Goal: Find contact information: Find contact information

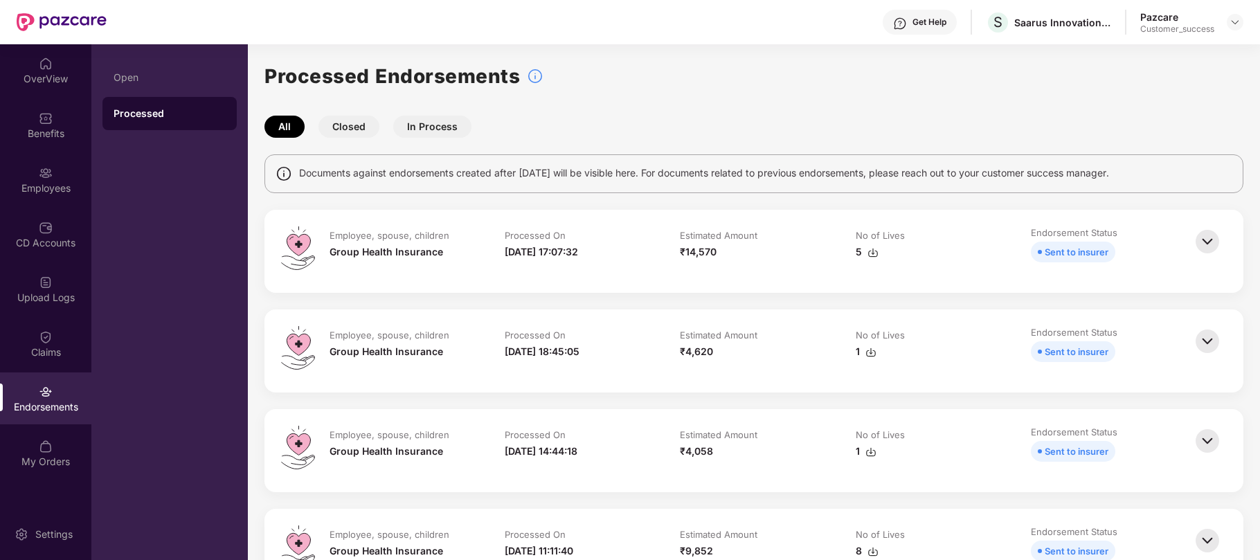
scroll to position [570, 0]
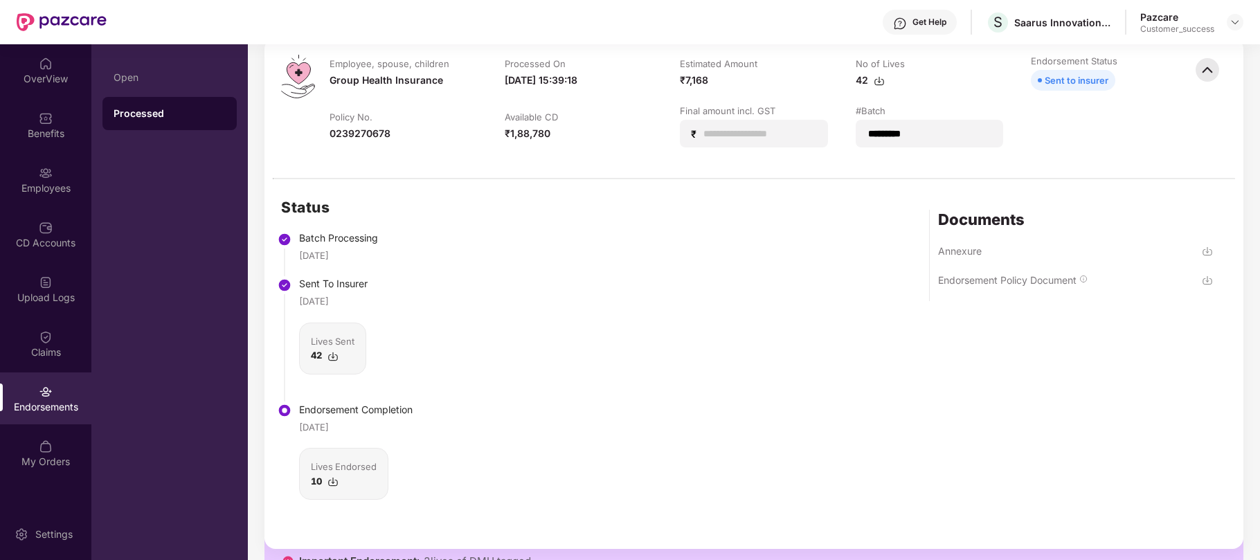
click at [53, 397] on div "Endorsements" at bounding box center [45, 398] width 91 height 52
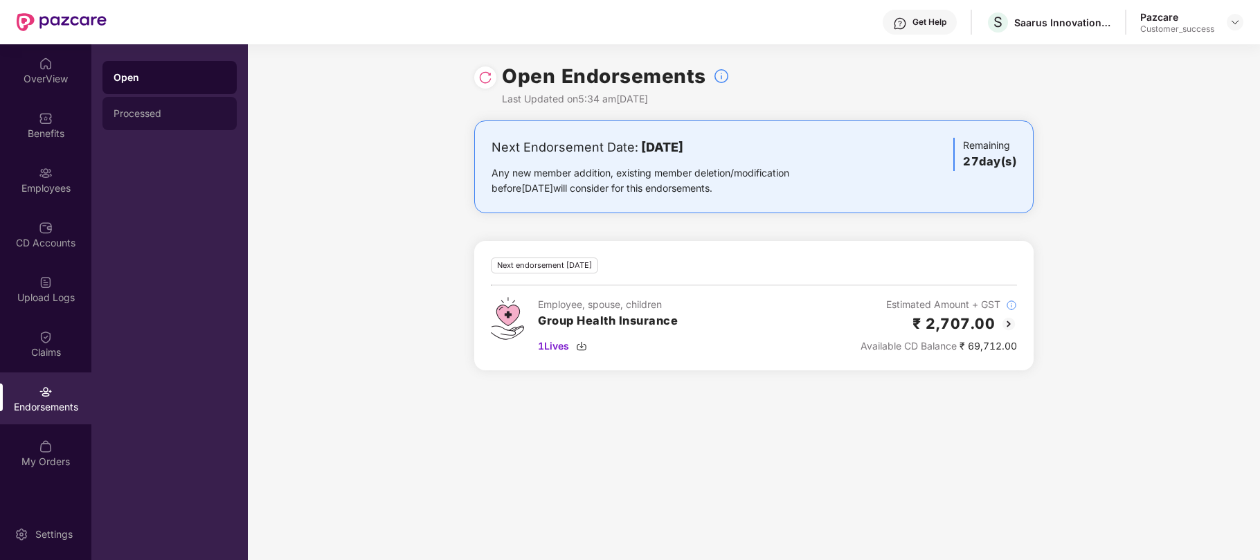
click at [134, 109] on div "Processed" at bounding box center [170, 113] width 112 height 11
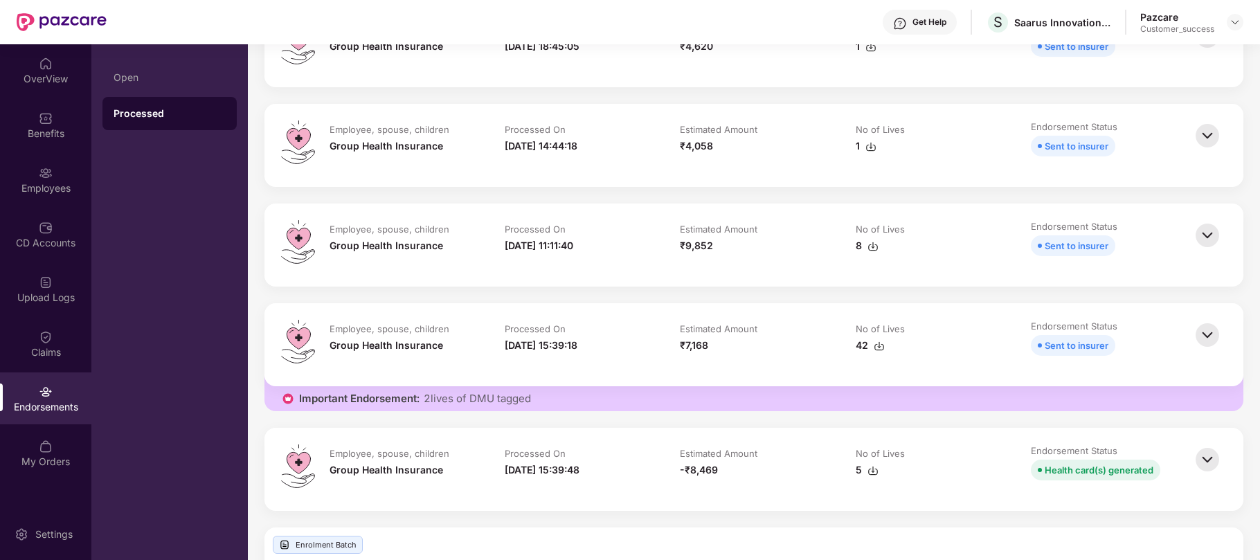
scroll to position [300, 0]
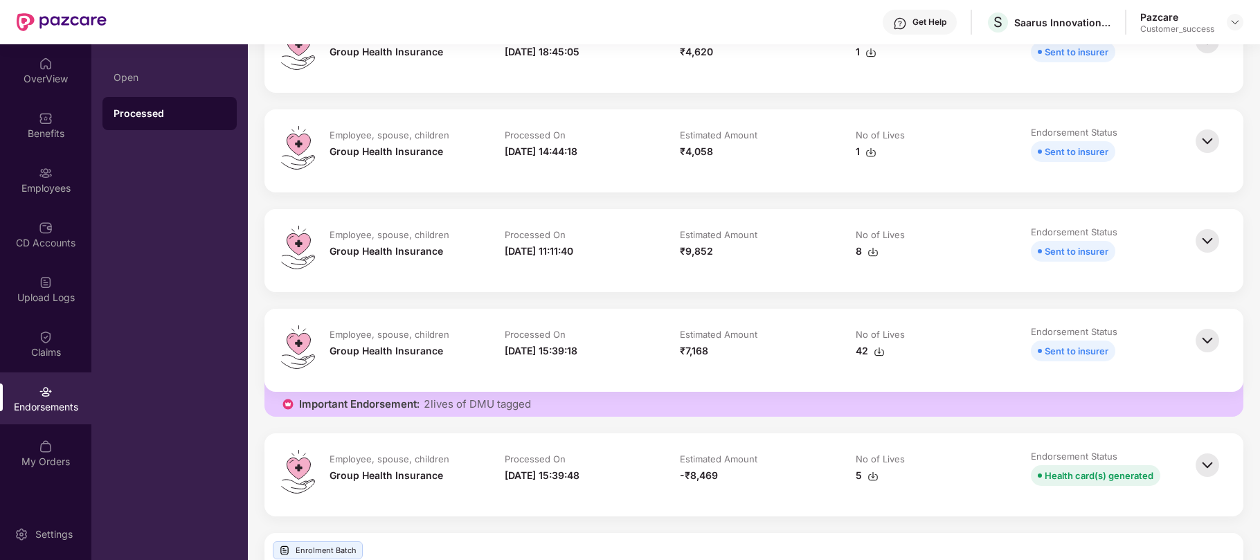
drag, startPoint x: 502, startPoint y: 353, endPoint x: 612, endPoint y: 356, distance: 109.4
click at [612, 356] on td "Processed On [DATE] 15:39:18" at bounding box center [578, 350] width 175 height 50
drag, startPoint x: 714, startPoint y: 353, endPoint x: 676, endPoint y: 358, distance: 38.4
click at [676, 358] on td "Estimated Amount ₹7,168" at bounding box center [753, 350] width 175 height 50
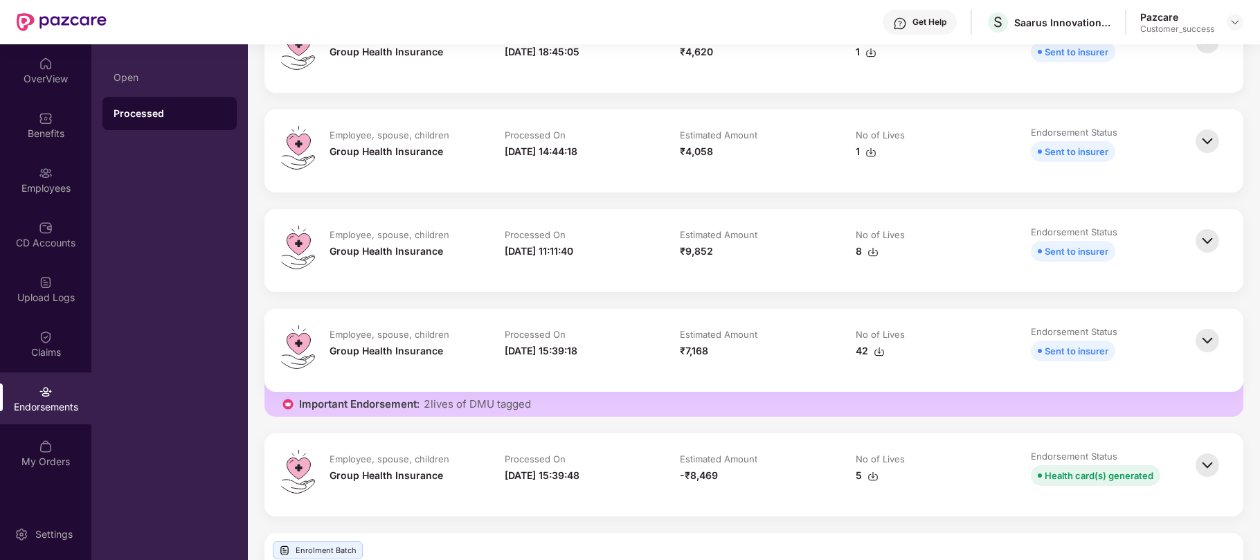
drag, startPoint x: 502, startPoint y: 350, endPoint x: 622, endPoint y: 354, distance: 119.1
click at [622, 354] on td "Processed On [DATE] 15:39:18" at bounding box center [578, 350] width 175 height 50
drag, startPoint x: 713, startPoint y: 347, endPoint x: 677, endPoint y: 361, distance: 38.6
click at [677, 361] on td "Estimated Amount ₹7,168" at bounding box center [753, 350] width 175 height 50
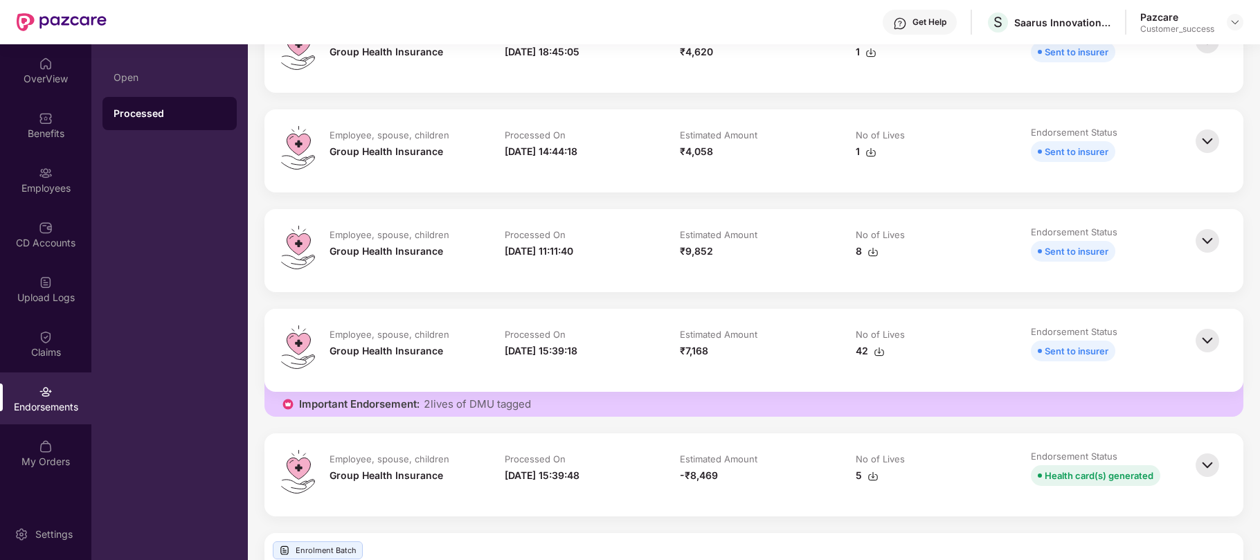
click at [906, 341] on div "No of Lives" at bounding box center [928, 335] width 147 height 15
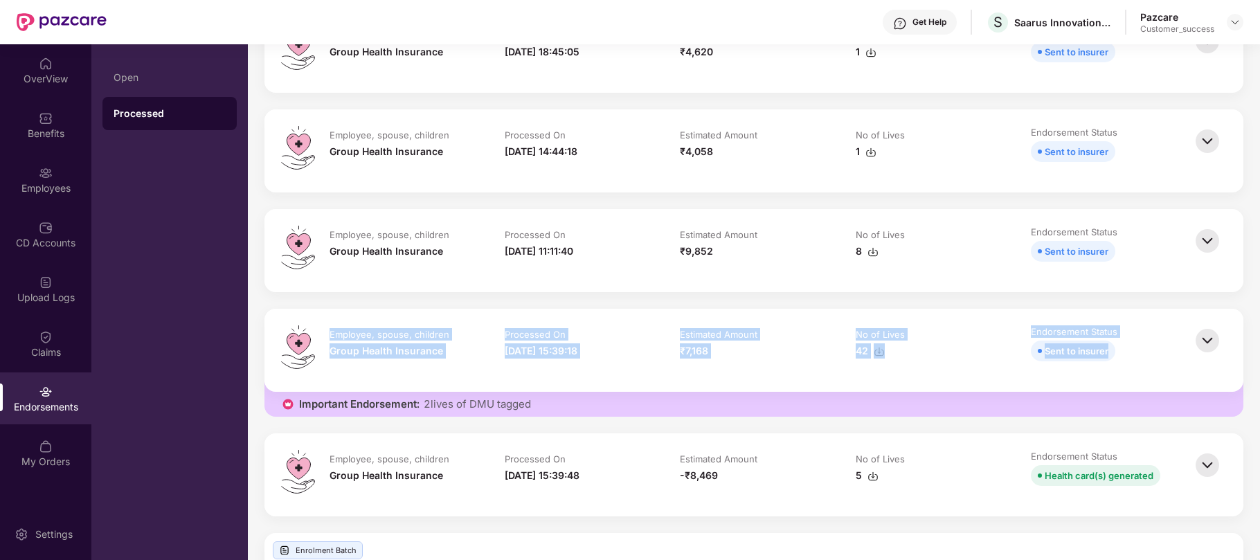
drag, startPoint x: 1127, startPoint y: 350, endPoint x: 331, endPoint y: 336, distance: 796.1
click at [331, 336] on tr "Employee, spouse, children Group Health Insurance Processed On [DATE] 15:39:18 …" at bounding box center [754, 350] width 876 height 50
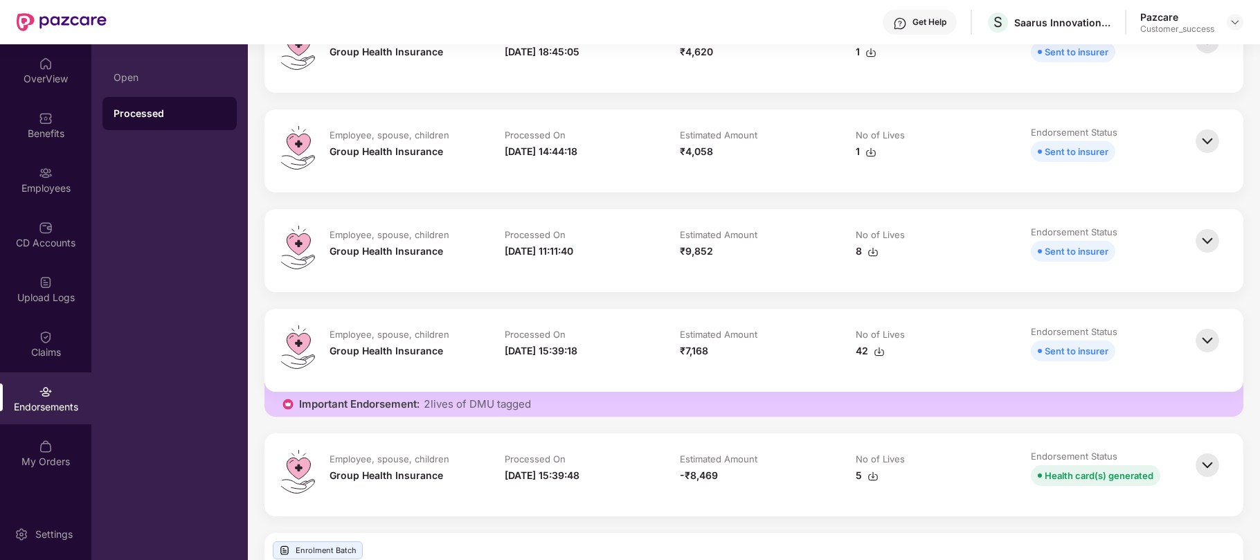
click at [331, 336] on div "Employee, spouse, children" at bounding box center [389, 334] width 120 height 12
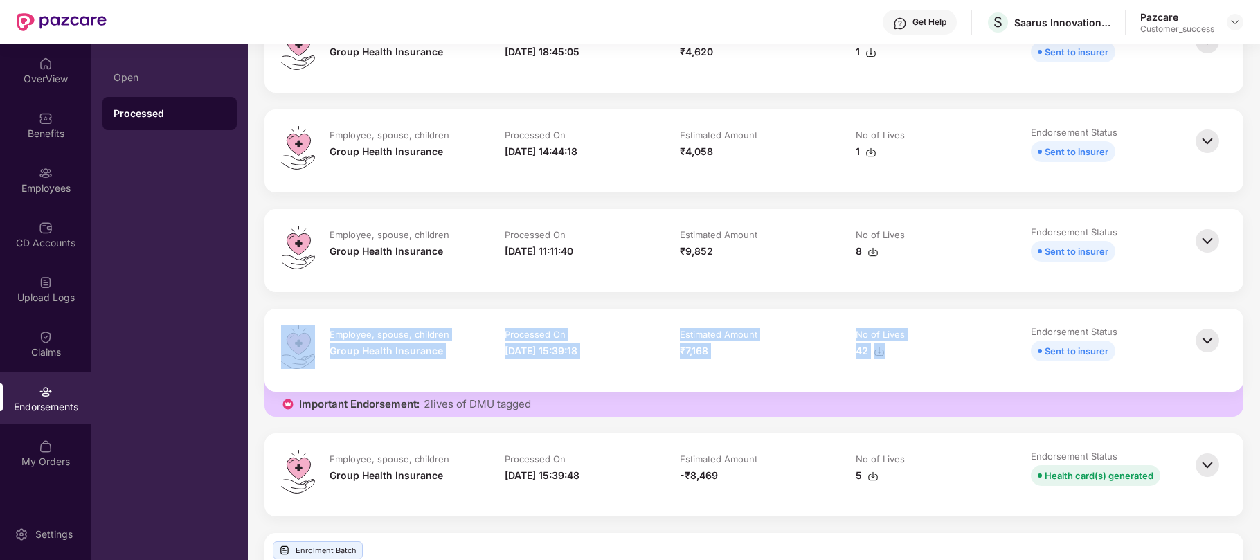
drag, startPoint x: 278, startPoint y: 332, endPoint x: 891, endPoint y: 358, distance: 614.4
click at [891, 358] on div "Employee, spouse, children Group Health Insurance Processed On [DATE] 15:39:18 …" at bounding box center [753, 350] width 979 height 83
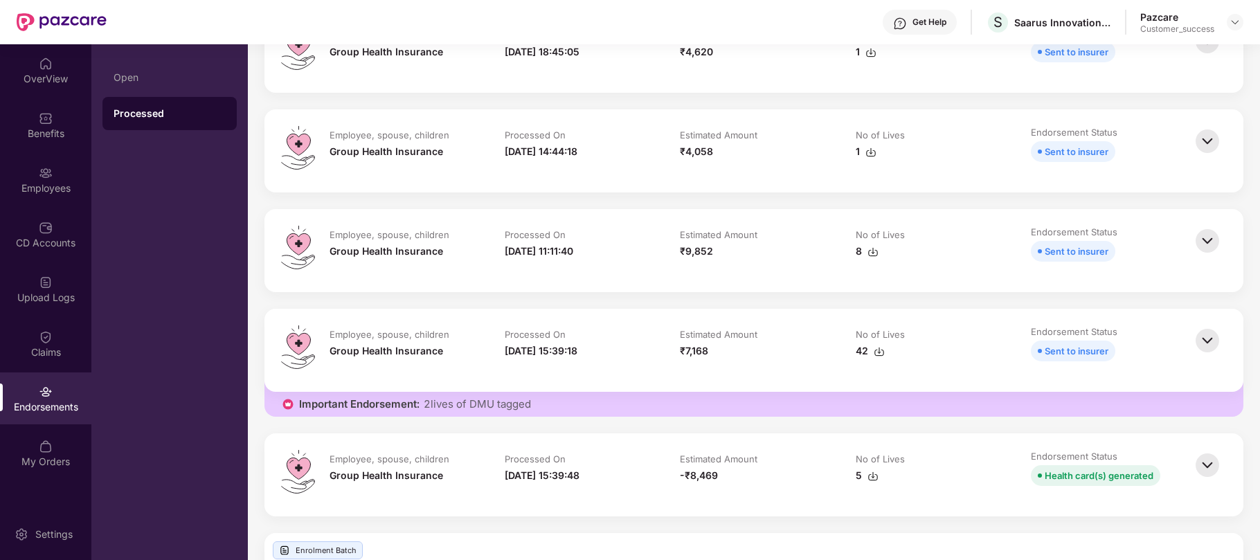
click at [891, 358] on div "42" at bounding box center [928, 350] width 147 height 15
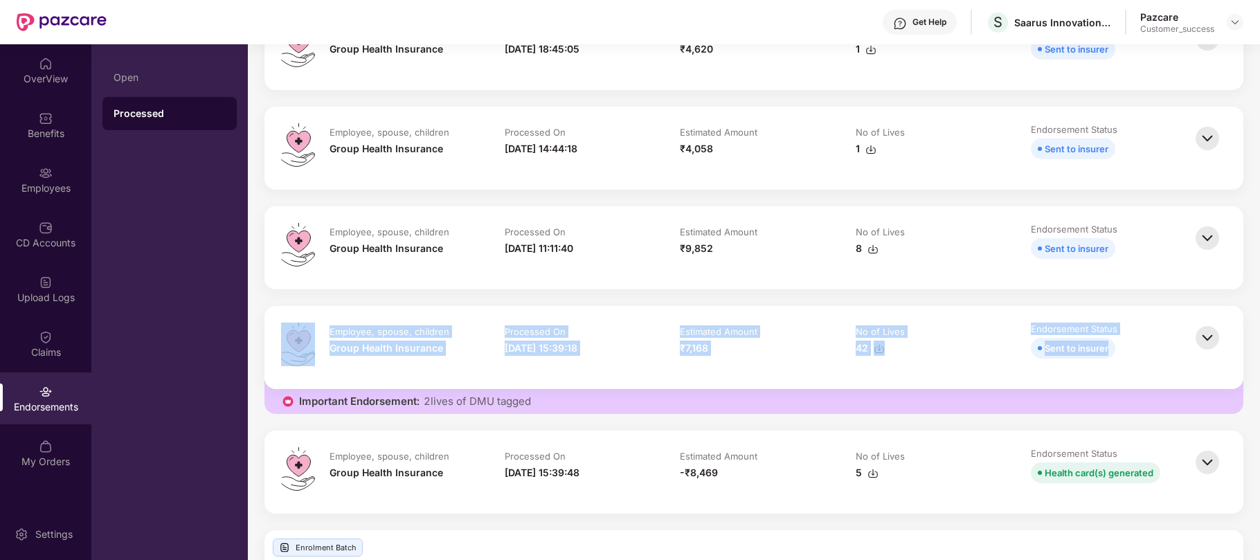
drag, startPoint x: 1116, startPoint y: 350, endPoint x: 303, endPoint y: 324, distance: 813.0
click at [303, 324] on div "Employee, spouse, children Group Health Insurance Processed On [DATE] 15:39:18 …" at bounding box center [753, 348] width 945 height 50
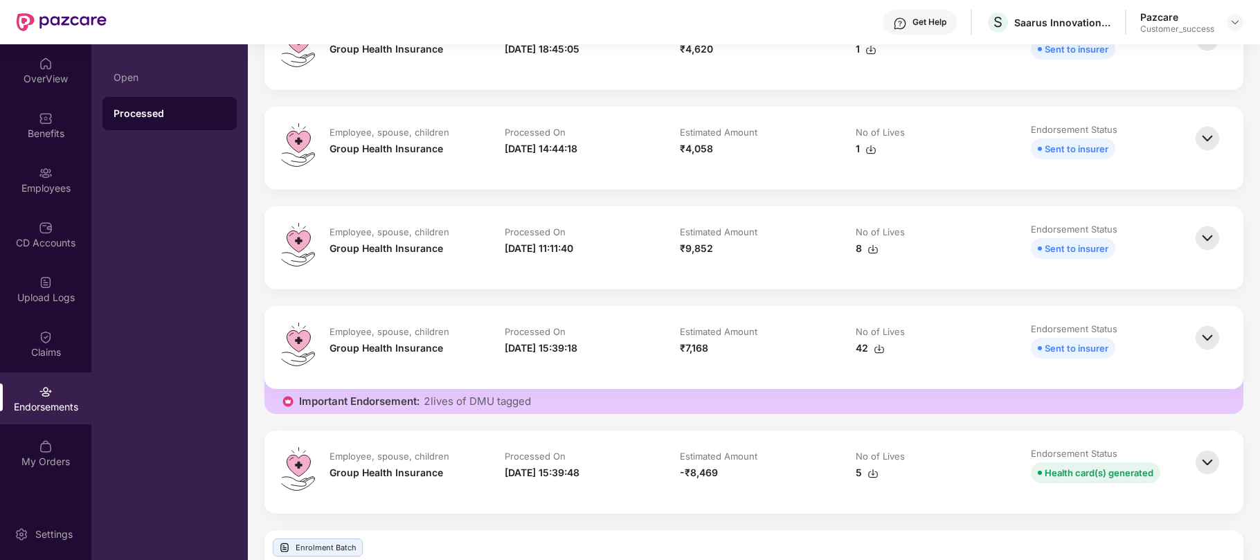
click at [314, 323] on img at bounding box center [298, 345] width 34 height 44
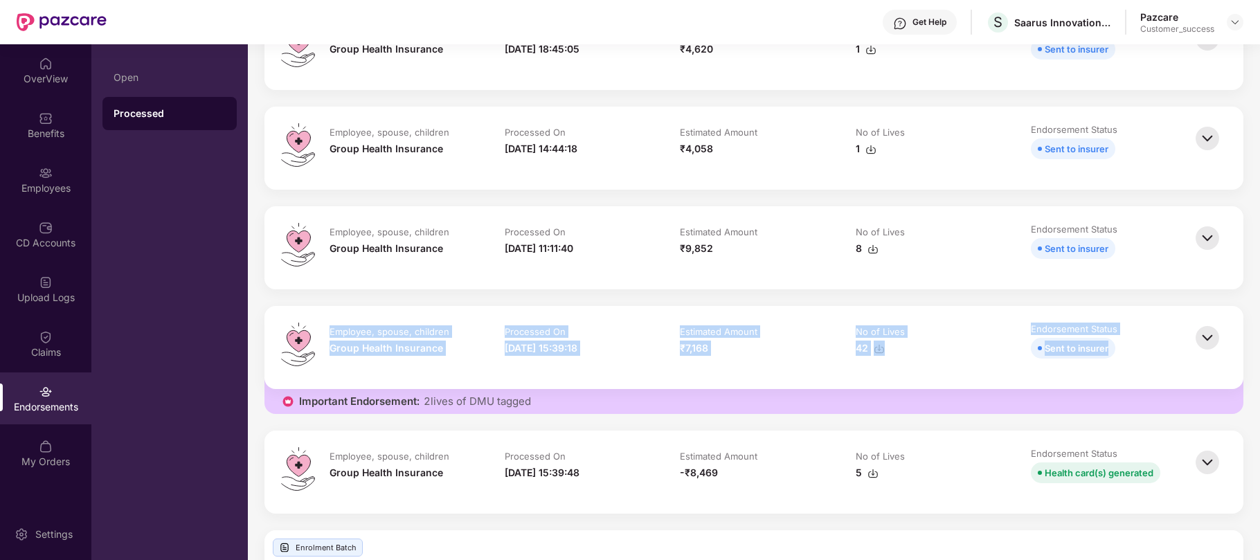
drag, startPoint x: 320, startPoint y: 329, endPoint x: 1150, endPoint y: 346, distance: 830.0
click at [1150, 346] on tr "Employee, spouse, children Group Health Insurance Processed On [DATE] 15:39:18 …" at bounding box center [754, 348] width 876 height 50
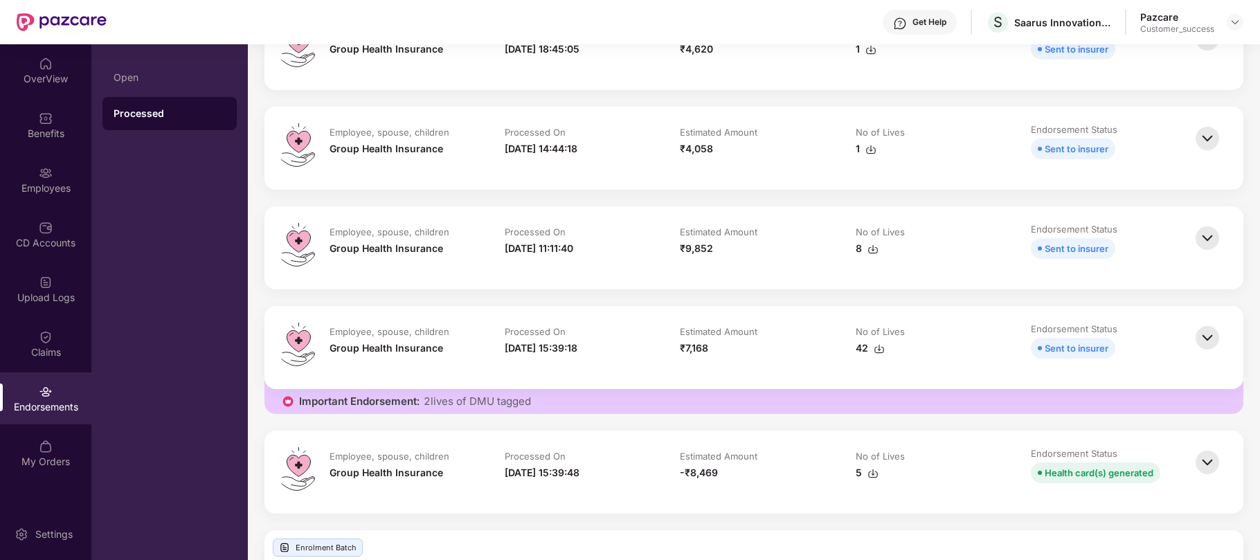
click at [1150, 346] on div "Sent to insurer" at bounding box center [1104, 348] width 147 height 21
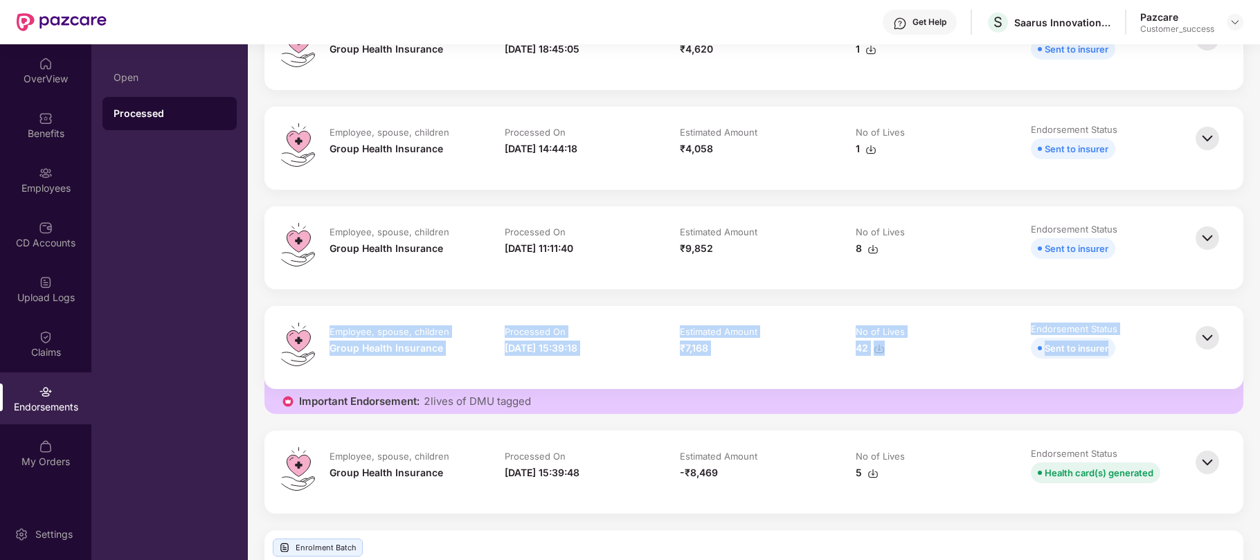
drag, startPoint x: 1150, startPoint y: 346, endPoint x: 329, endPoint y: 332, distance: 820.3
click at [329, 332] on tr "Employee, spouse, children Group Health Insurance Processed On [DATE] 15:39:18 …" at bounding box center [754, 348] width 876 height 50
drag, startPoint x: 325, startPoint y: 332, endPoint x: 1120, endPoint y: 346, distance: 795.4
click at [1120, 346] on tr "Employee, spouse, children Group Health Insurance Processed On [DATE] 15:39:18 …" at bounding box center [754, 348] width 876 height 50
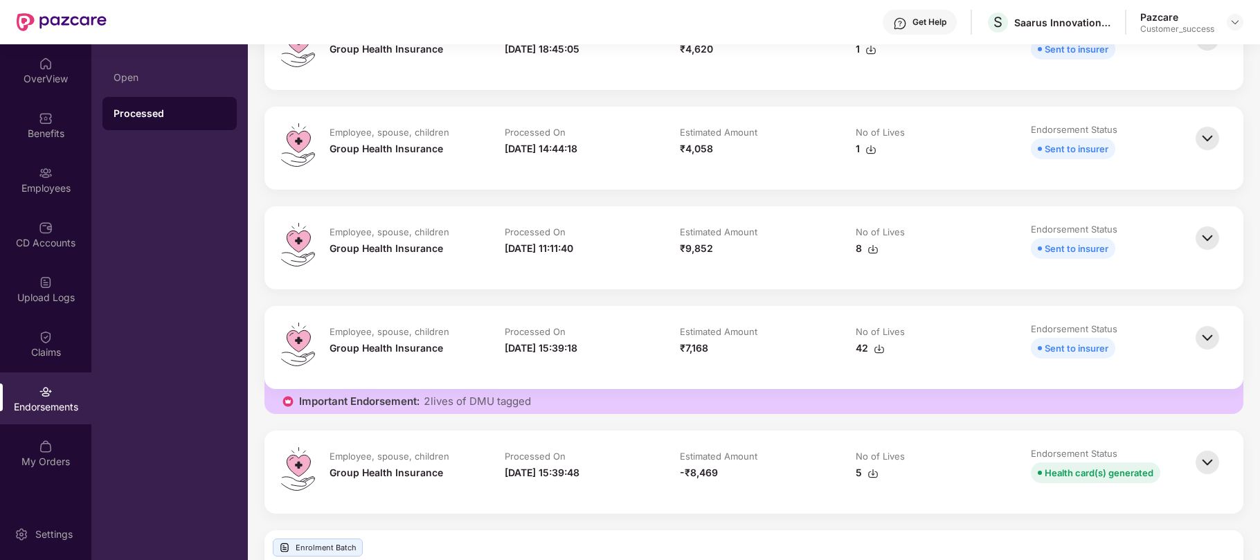
click at [1120, 346] on div "Sent to insurer" at bounding box center [1104, 348] width 147 height 21
click at [37, 174] on div "Employees" at bounding box center [45, 180] width 91 height 52
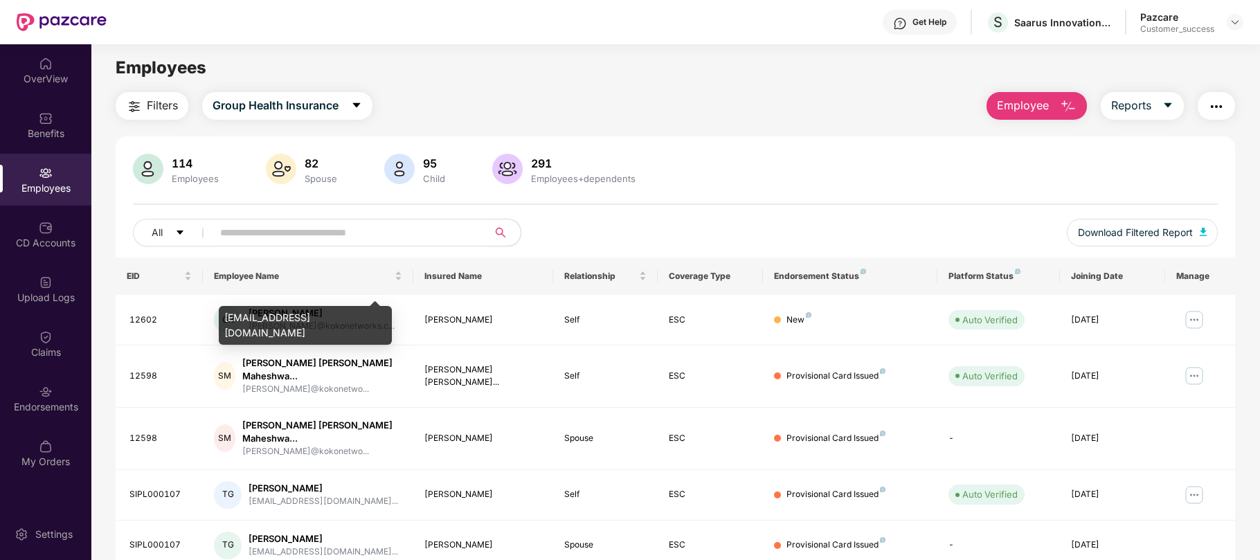
scroll to position [1, 0]
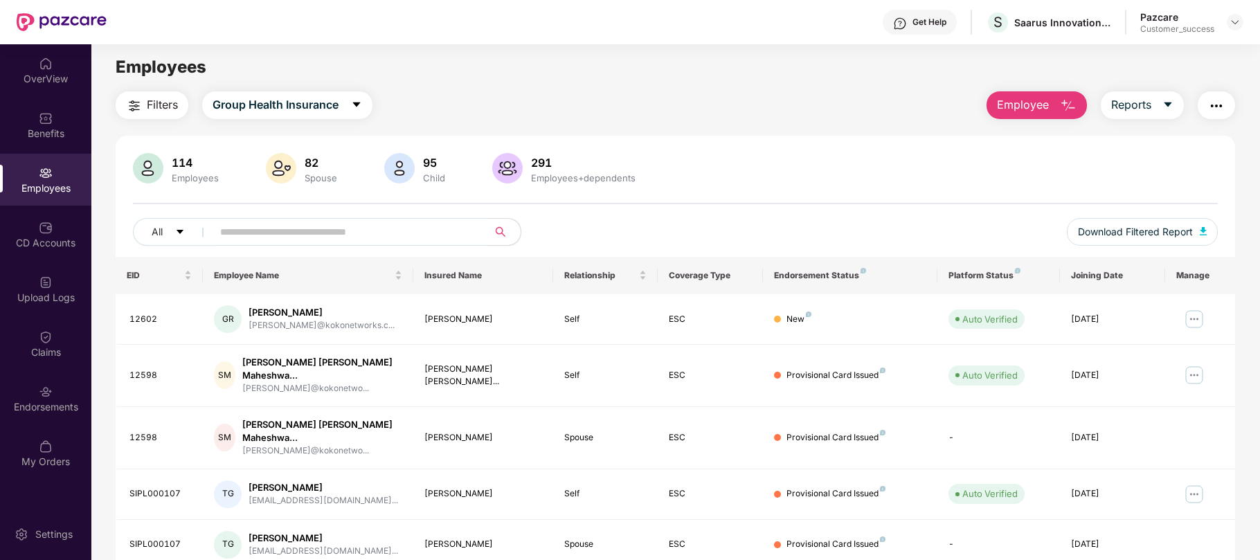
click at [341, 230] on input "text" at bounding box center [344, 231] width 248 height 21
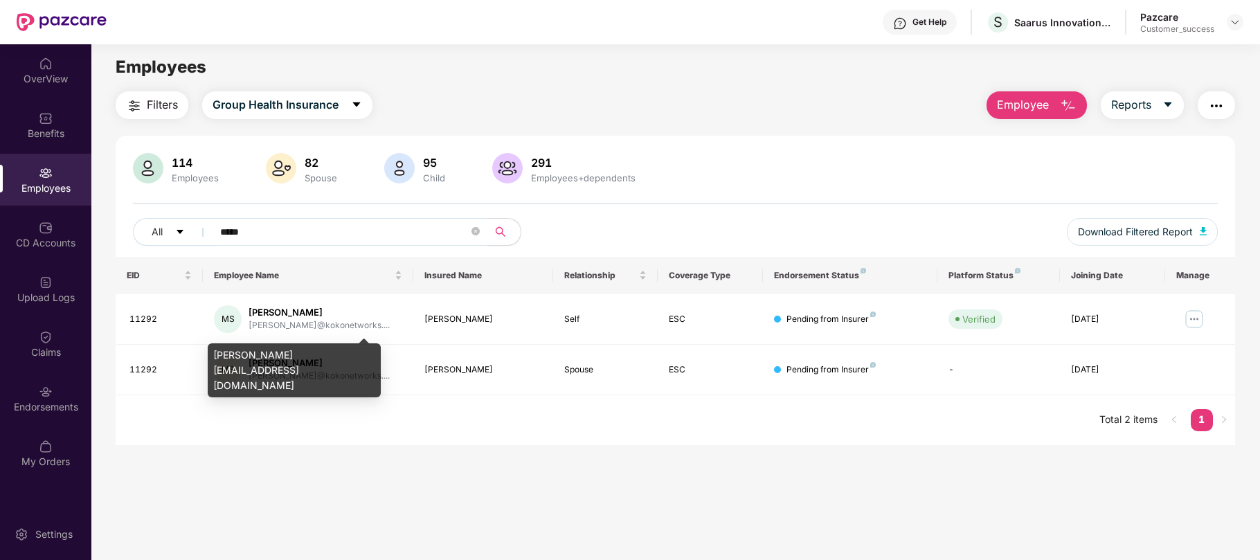
type input "*****"
click at [331, 352] on div "[PERSON_NAME][EMAIL_ADDRESS][DOMAIN_NAME]" at bounding box center [294, 370] width 173 height 54
copy div "[PERSON_NAME][EMAIL_ADDRESS][DOMAIN_NAME]"
